Goal: Navigation & Orientation: Find specific page/section

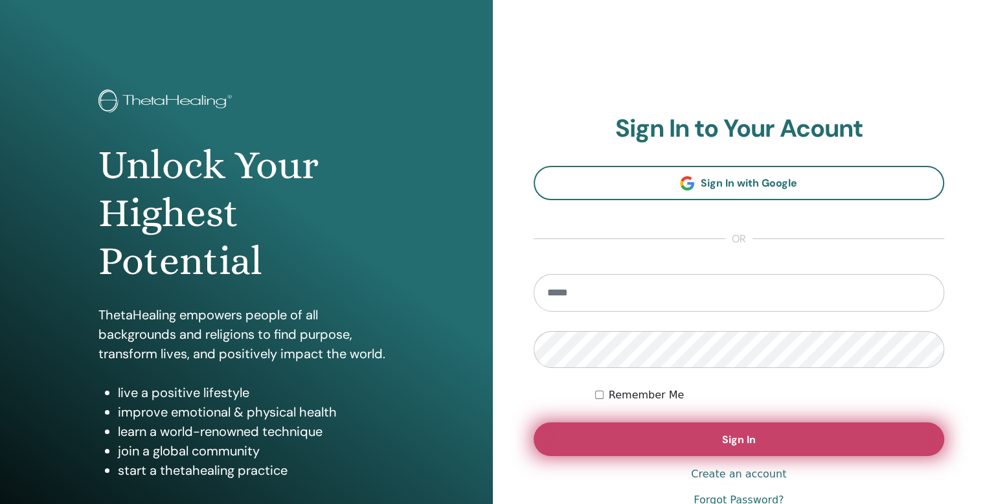
type input "**********"
click at [715, 433] on button "Sign In" at bounding box center [739, 439] width 411 height 34
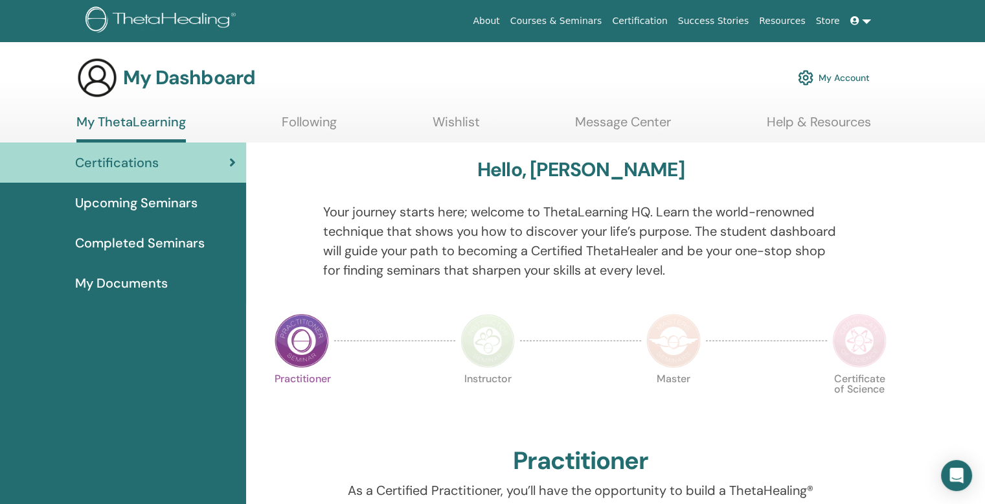
click at [157, 202] on span "Upcoming Seminars" at bounding box center [136, 202] width 122 height 19
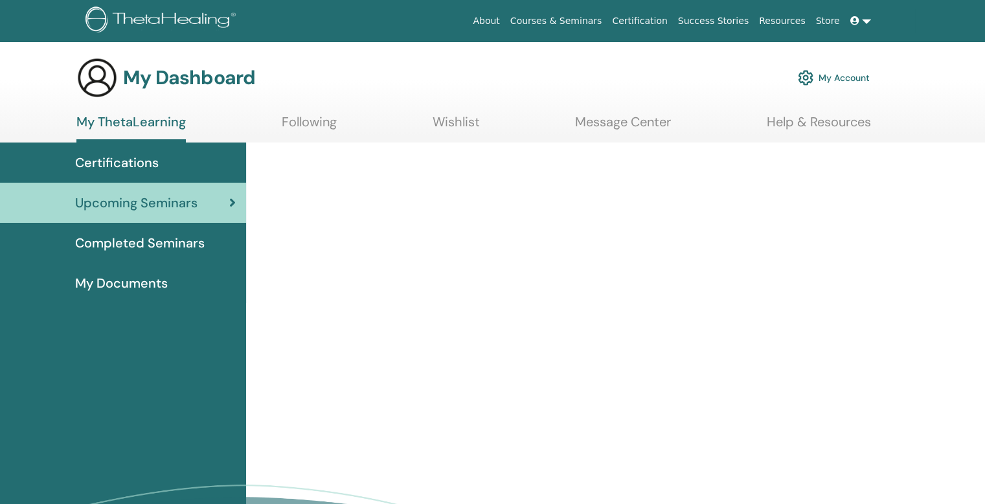
drag, startPoint x: 0, startPoint y: 0, endPoint x: 203, endPoint y: 161, distance: 259.5
click at [203, 161] on div "Certifications" at bounding box center [122, 162] width 225 height 19
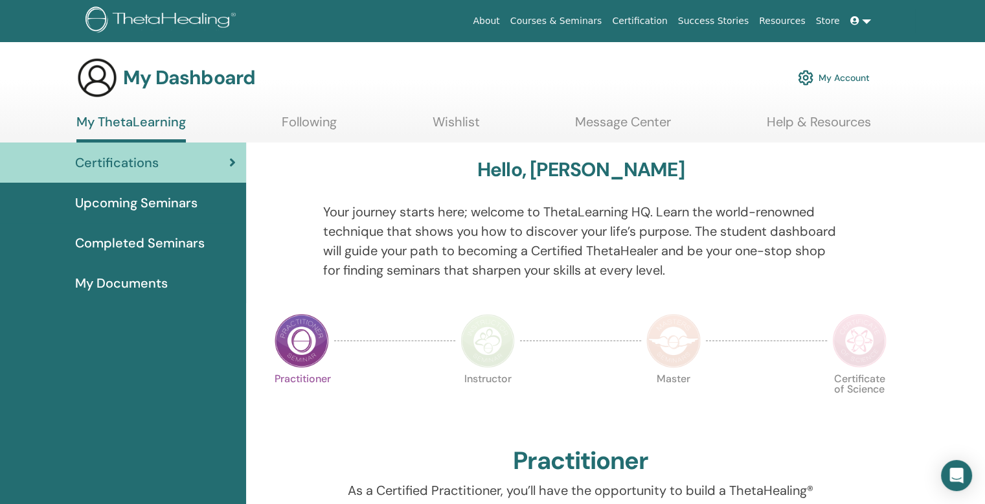
click at [145, 229] on link "Completed Seminars" at bounding box center [123, 243] width 246 height 40
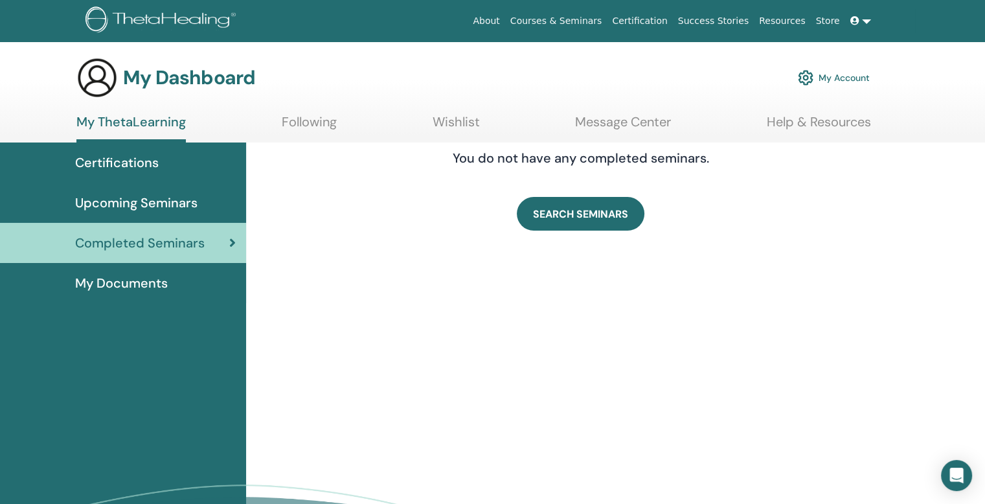
click at [154, 278] on span "My Documents" at bounding box center [121, 282] width 93 height 19
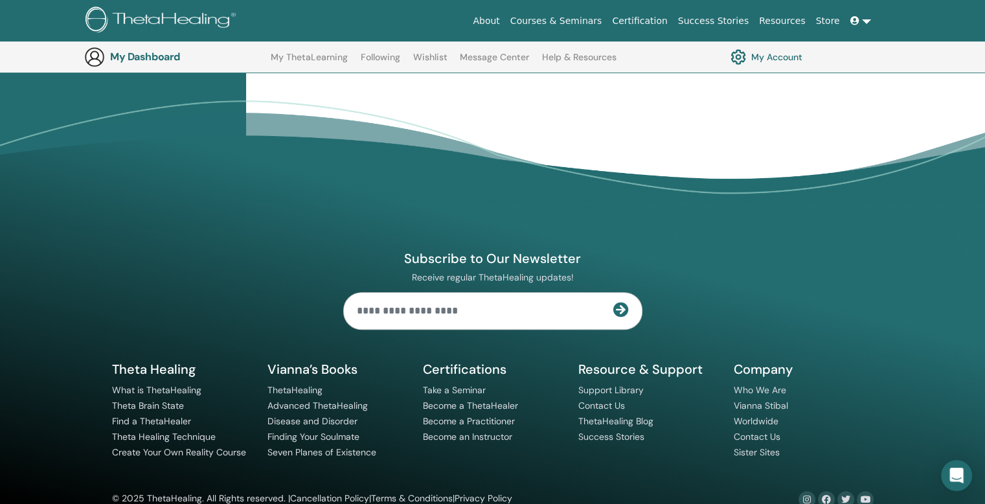
scroll to position [420, 0]
